Goal: Information Seeking & Learning: Learn about a topic

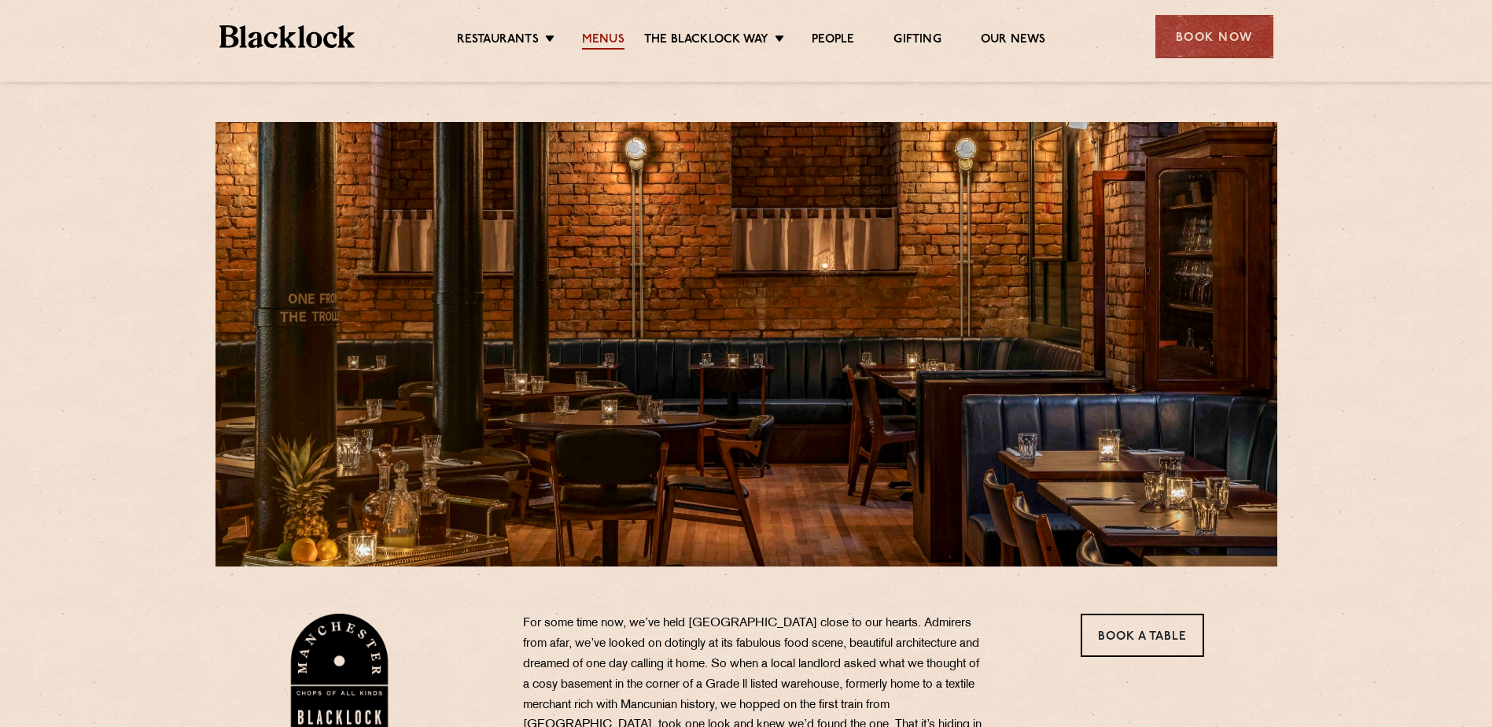
click at [604, 40] on link "Menus" at bounding box center [603, 40] width 42 height 17
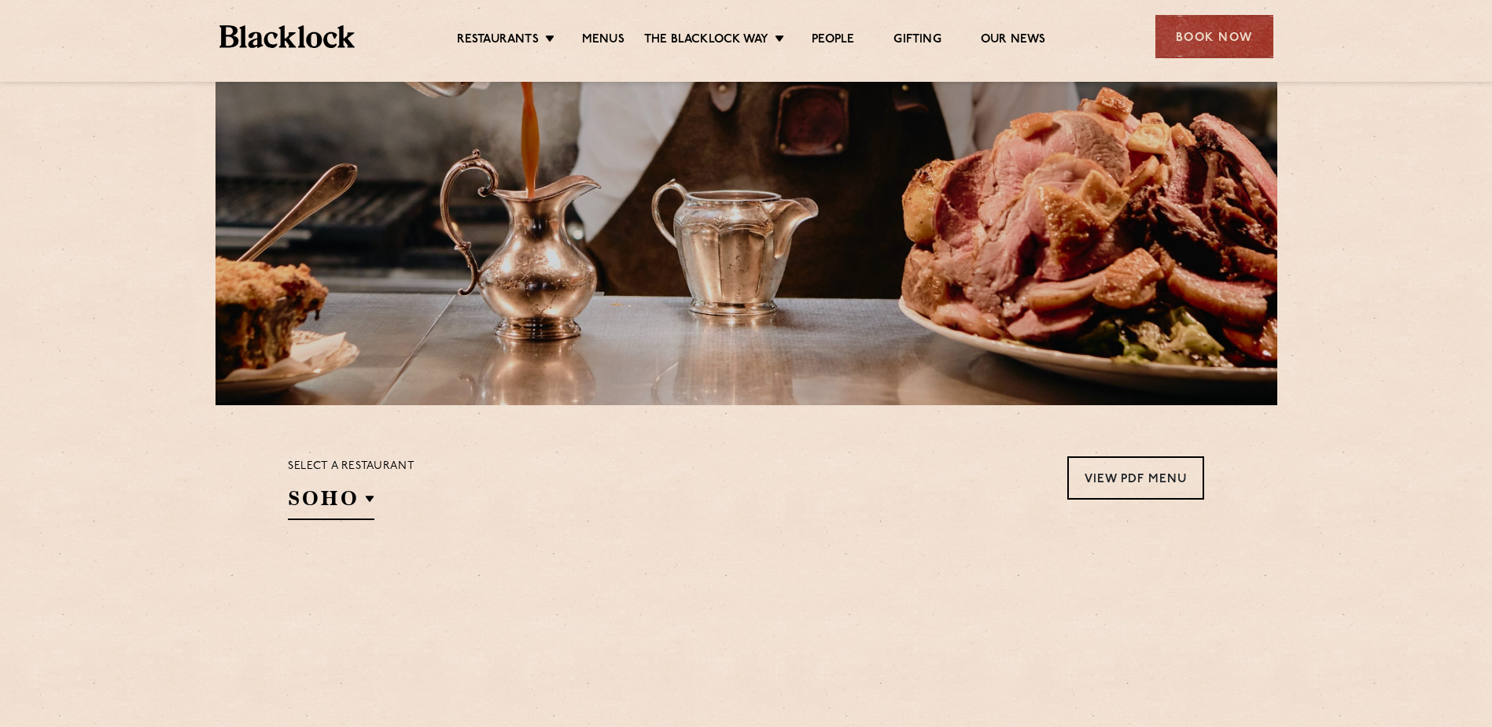
scroll to position [315, 0]
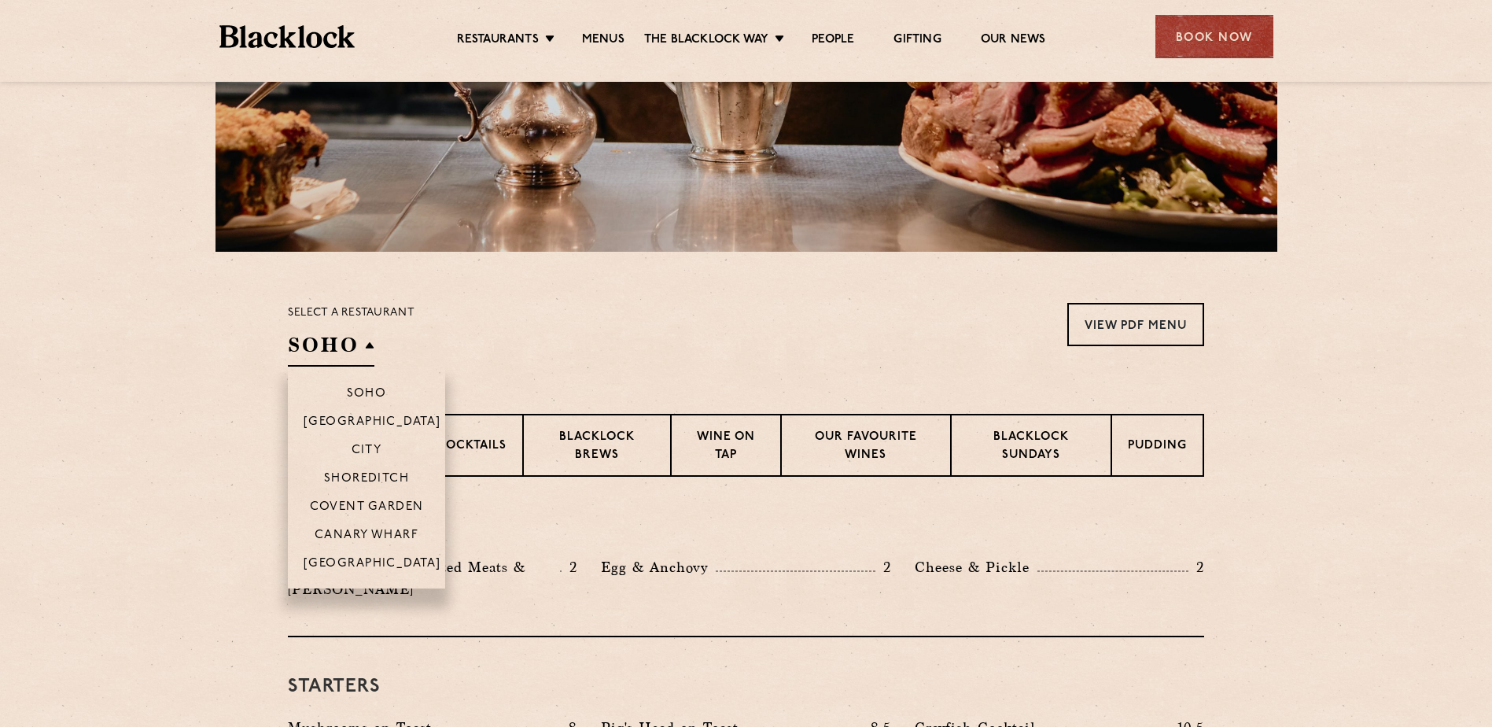
click at [364, 342] on h2 "SOHO" at bounding box center [331, 348] width 86 height 35
click at [362, 556] on li "[GEOGRAPHIC_DATA]" at bounding box center [366, 568] width 157 height 40
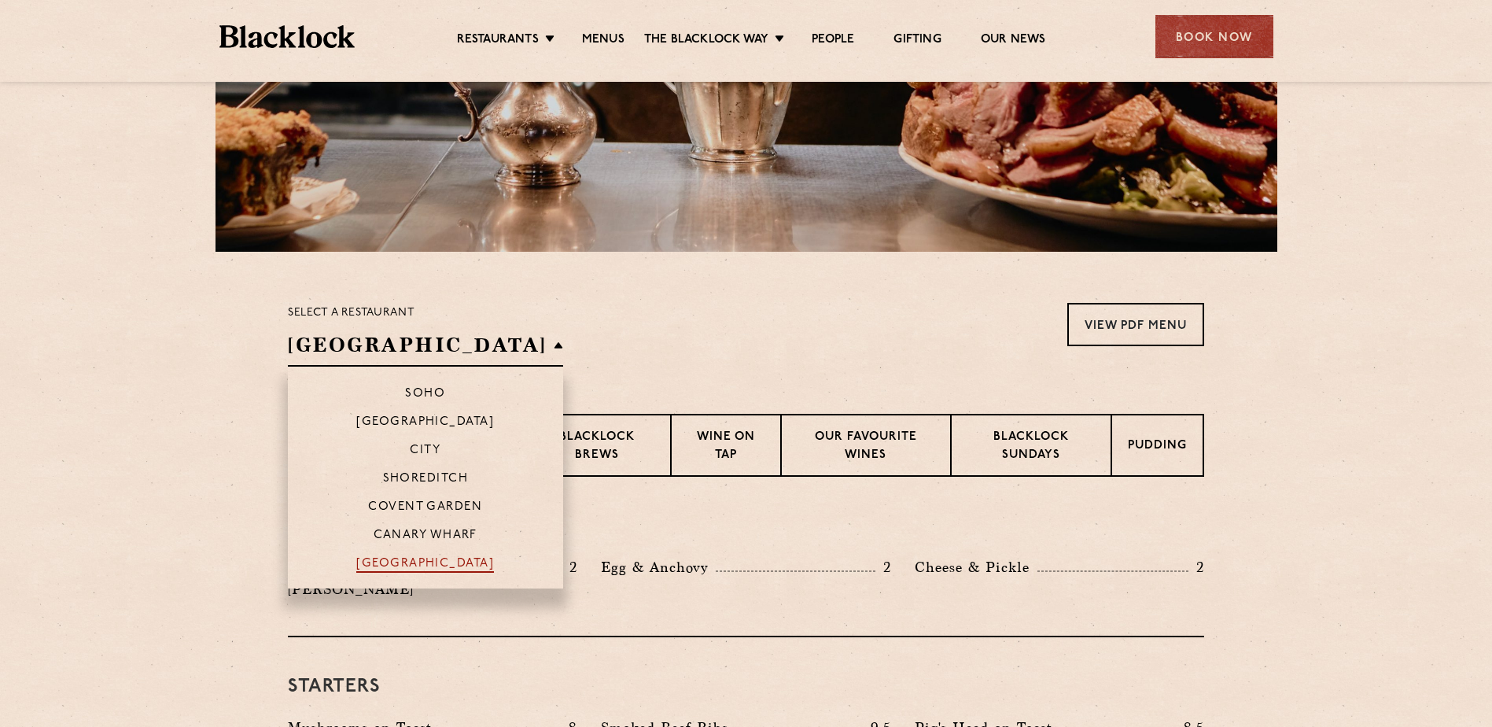
click at [366, 562] on p "[GEOGRAPHIC_DATA]" at bounding box center [425, 565] width 138 height 16
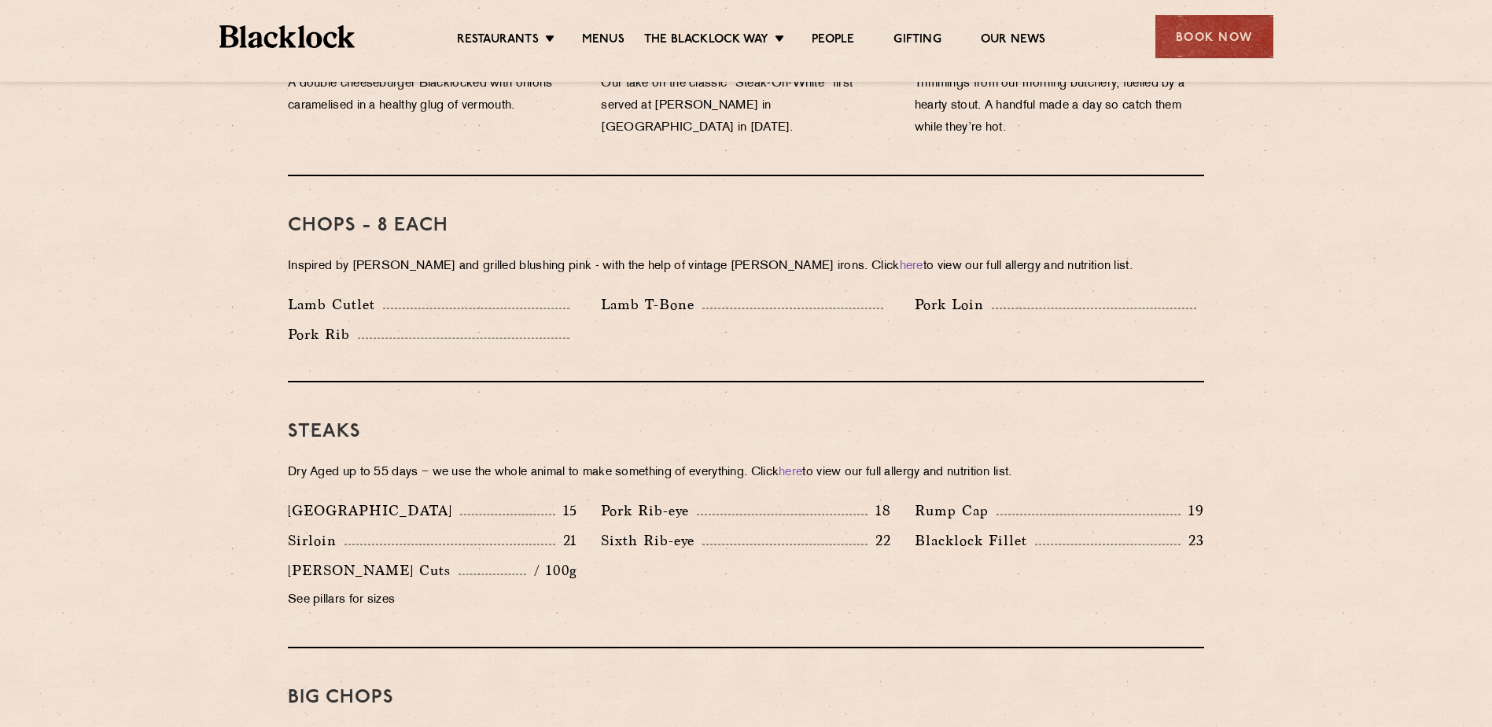
scroll to position [1022, 0]
